Goal: Information Seeking & Learning: Learn about a topic

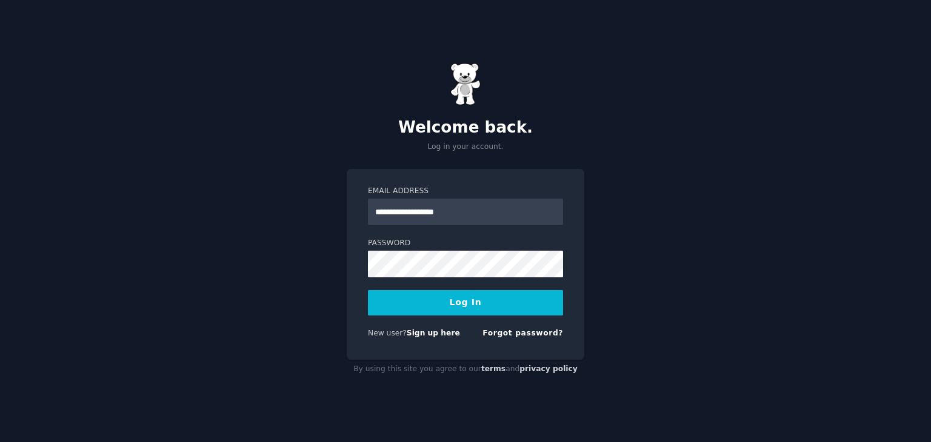
type input "**********"
click at [393, 308] on button "Log In" at bounding box center [465, 302] width 195 height 25
click at [417, 300] on button "Log In" at bounding box center [465, 302] width 195 height 25
click at [475, 290] on button "Log In" at bounding box center [465, 302] width 195 height 25
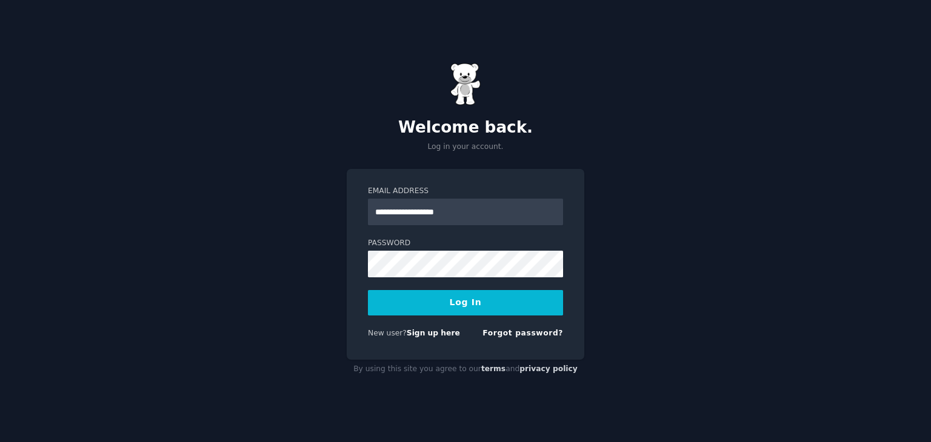
click at [490, 296] on button "Log In" at bounding box center [465, 302] width 195 height 25
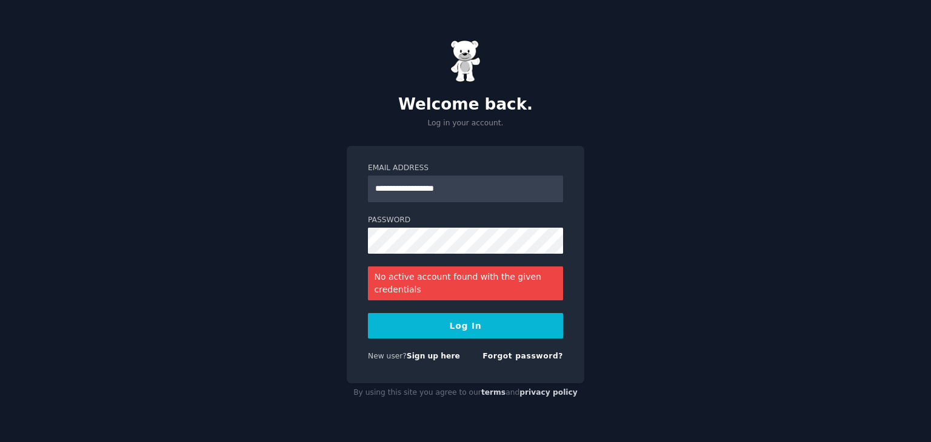
click at [471, 324] on button "Log In" at bounding box center [465, 325] width 195 height 25
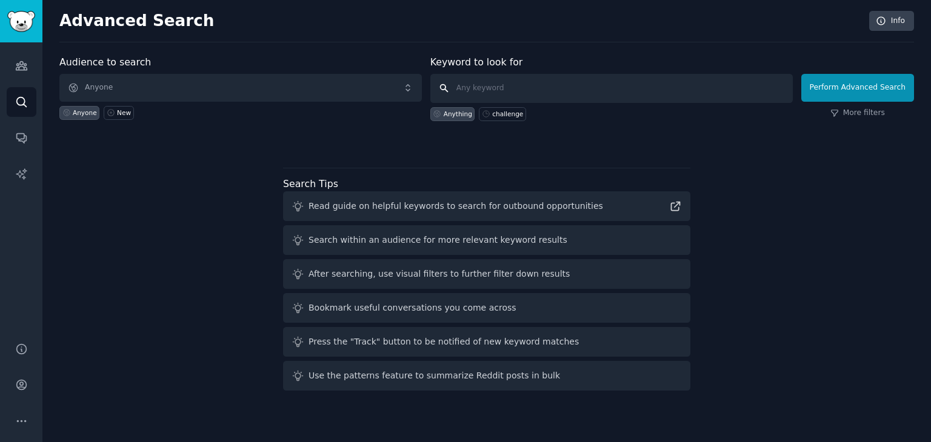
click at [494, 84] on input "text" at bounding box center [611, 88] width 362 height 29
click at [11, 71] on link "Audiences" at bounding box center [22, 66] width 30 height 30
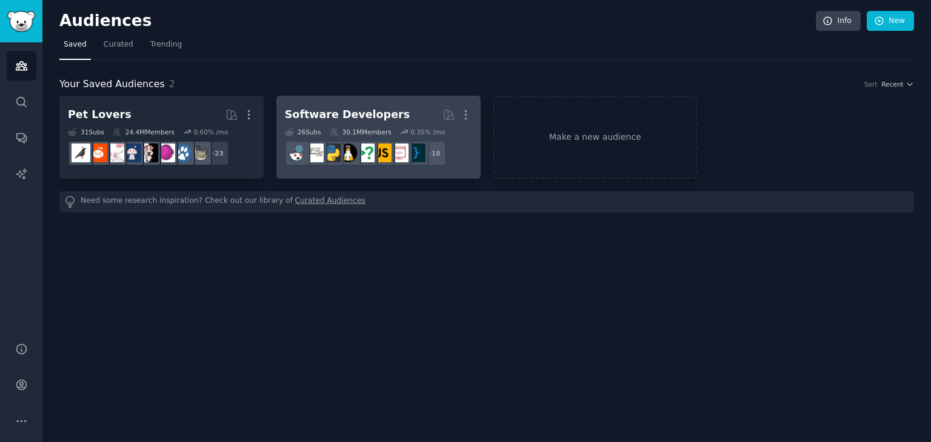
click at [339, 123] on h2 "Software Developers More" at bounding box center [378, 114] width 187 height 21
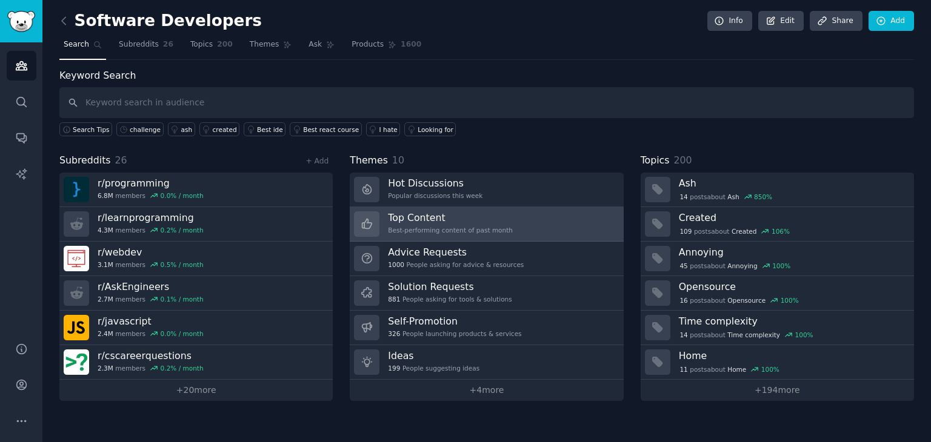
click at [461, 219] on h3 "Top Content" at bounding box center [450, 217] width 125 height 13
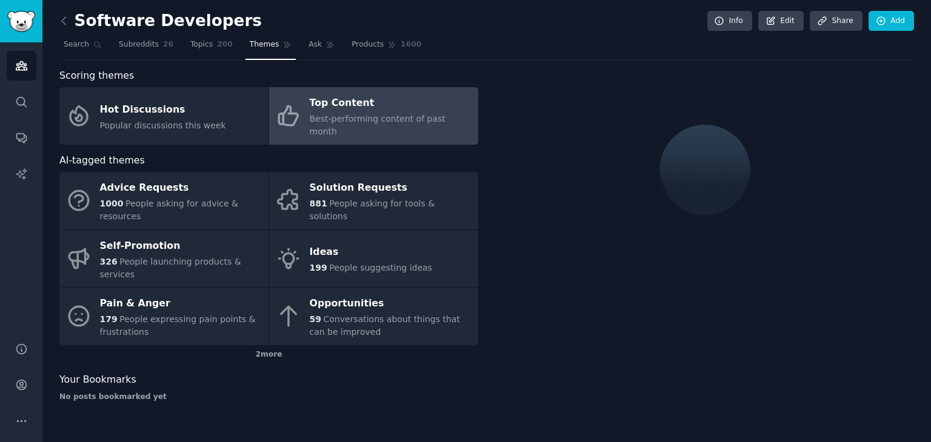
click at [321, 118] on span "Best-performing content of past month" at bounding box center [378, 125] width 136 height 22
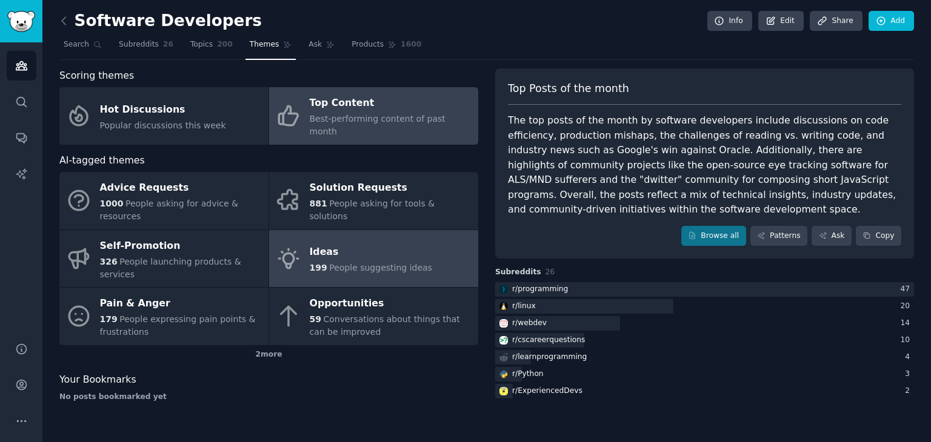
click at [329, 263] on span "People suggesting ideas" at bounding box center [380, 268] width 103 height 10
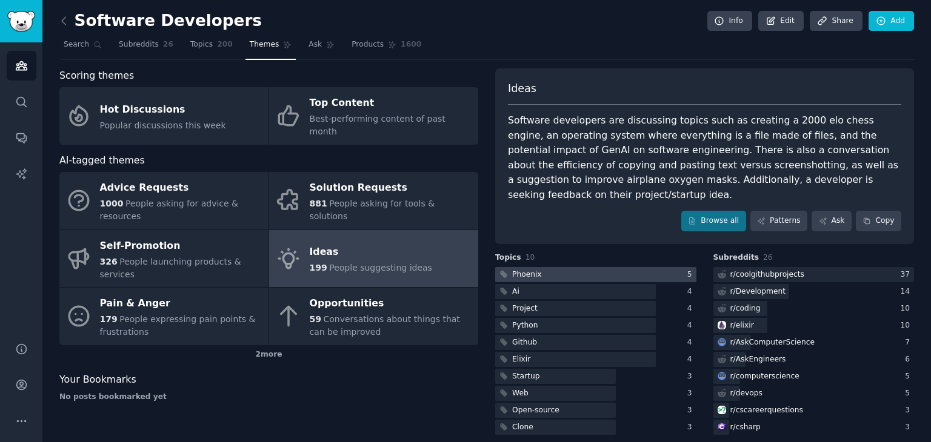
click at [652, 267] on div at bounding box center [595, 274] width 201 height 15
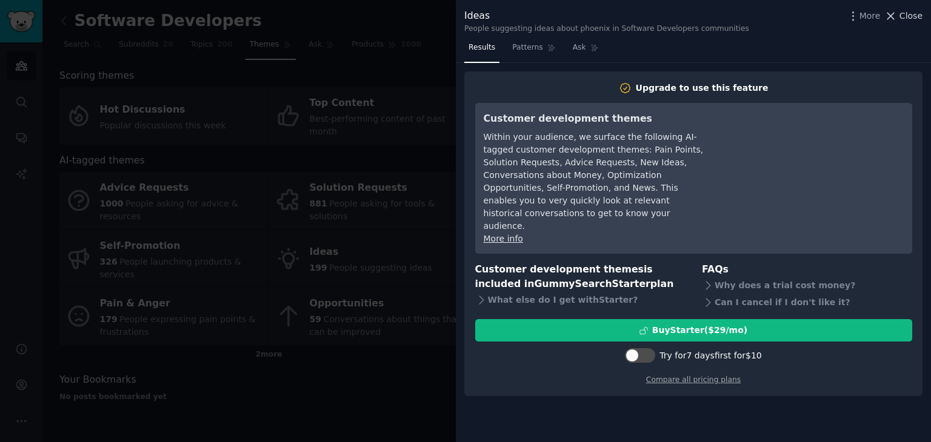
click at [897, 13] on icon at bounding box center [890, 16] width 13 height 13
